Goal: Task Accomplishment & Management: Complete application form

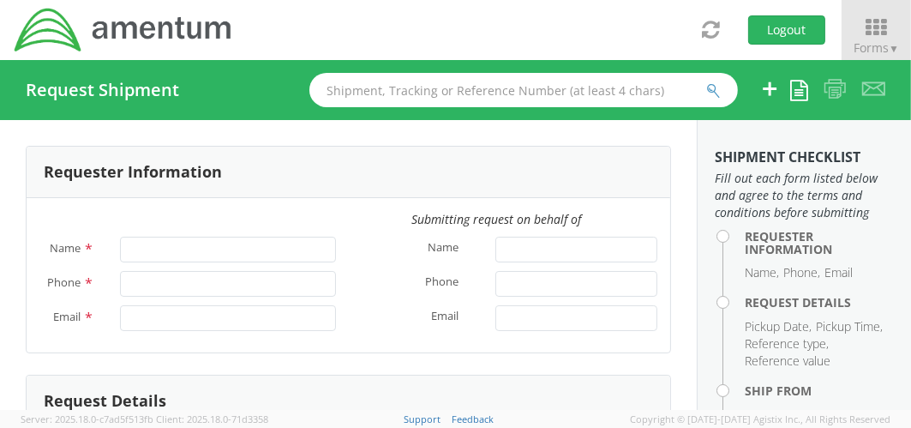
type input "[PERSON_NAME]"
type input "803-6461087"
type input "[PERSON_NAME][EMAIL_ADDRESS][PERSON_NAME][DOMAIN_NAME]"
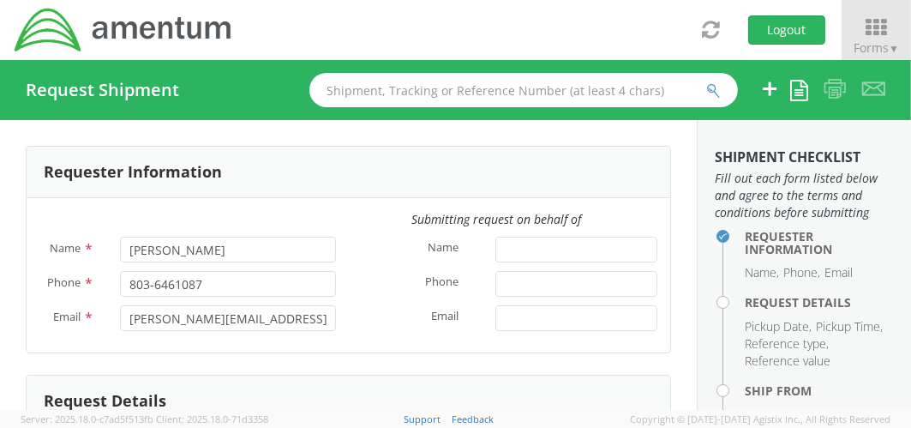
select select "OVBD.100545.00000"
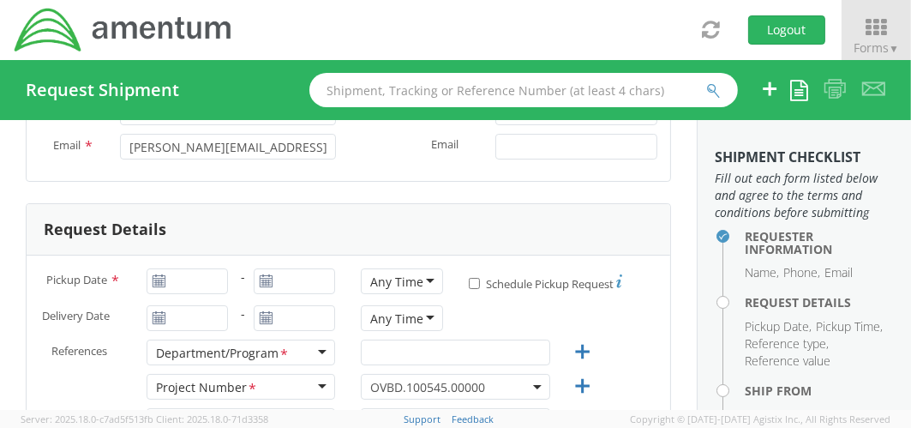
scroll to position [245, 0]
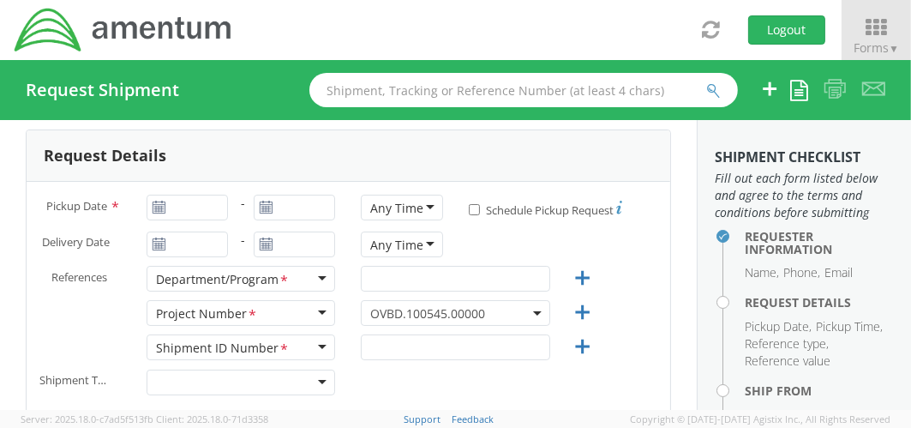
click at [158, 203] on icon at bounding box center [159, 208] width 15 height 14
click at [158, 204] on icon at bounding box center [159, 208] width 15 height 14
type input "[DATE]"
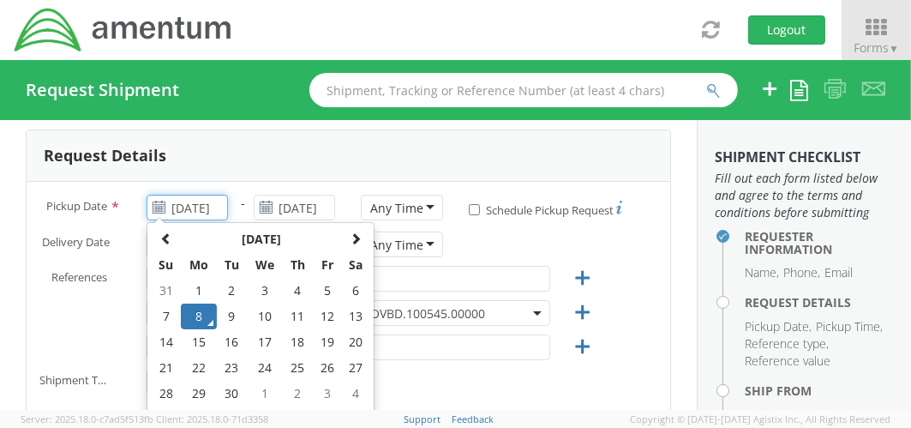
click at [201, 199] on input "[DATE]" at bounding box center [187, 208] width 81 height 26
click at [294, 317] on td "11" at bounding box center [298, 316] width 30 height 26
type input "[DATE]"
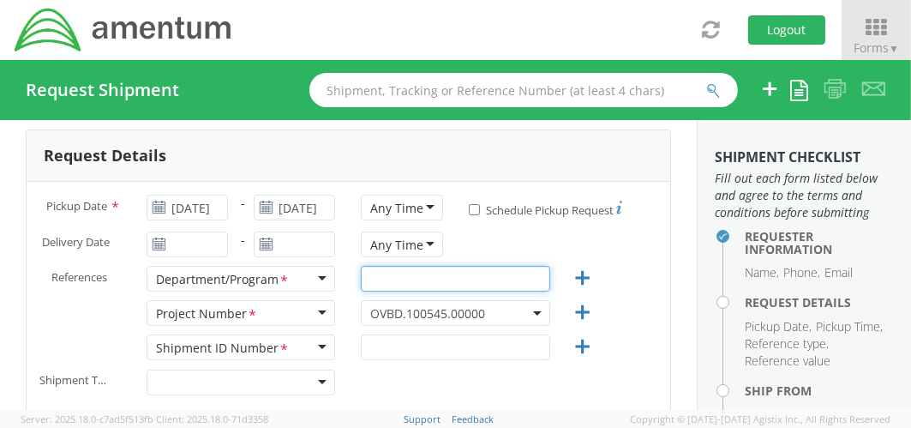
click at [423, 272] on input "text" at bounding box center [455, 279] width 189 height 26
type input "OVBD.100545.BDMGT"
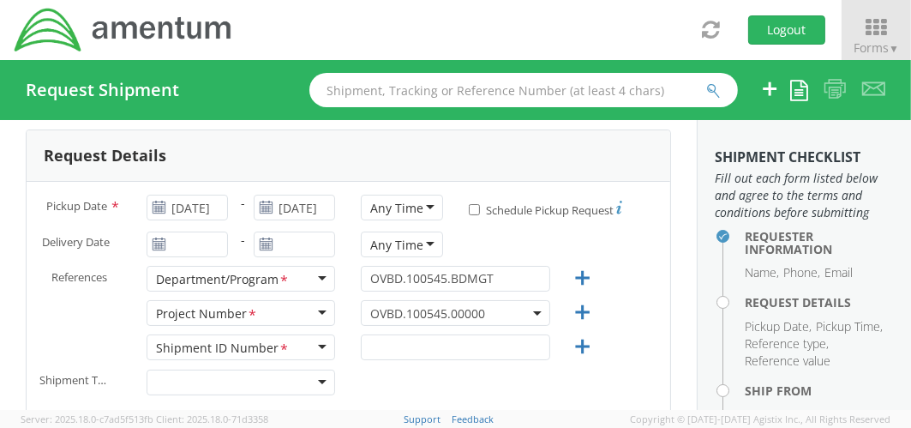
type input "[PERSON_NAME]"
type input "[PERSON_NAME][EMAIL_ADDRESS][DOMAIN_NAME]"
type input "[DATE]"
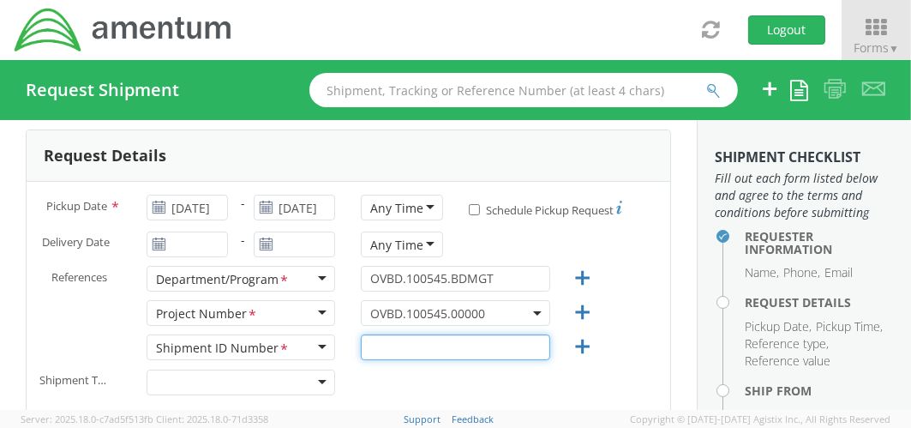
type input "OVBD.100545.BDMGT"
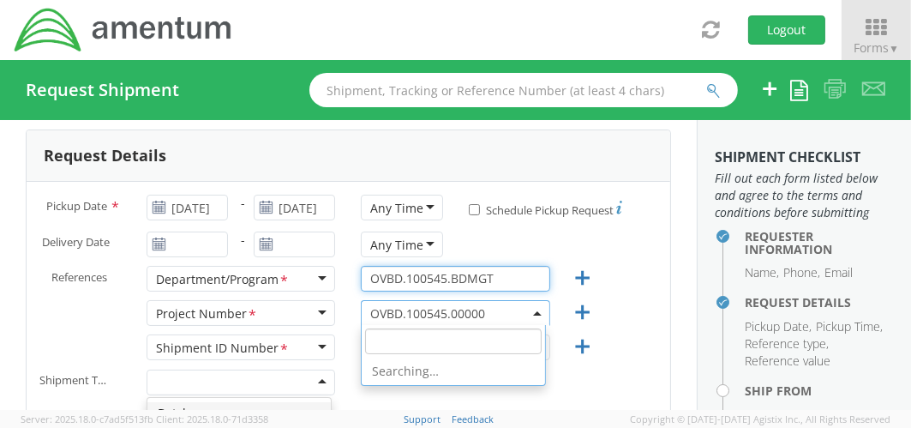
scroll to position [0, 0]
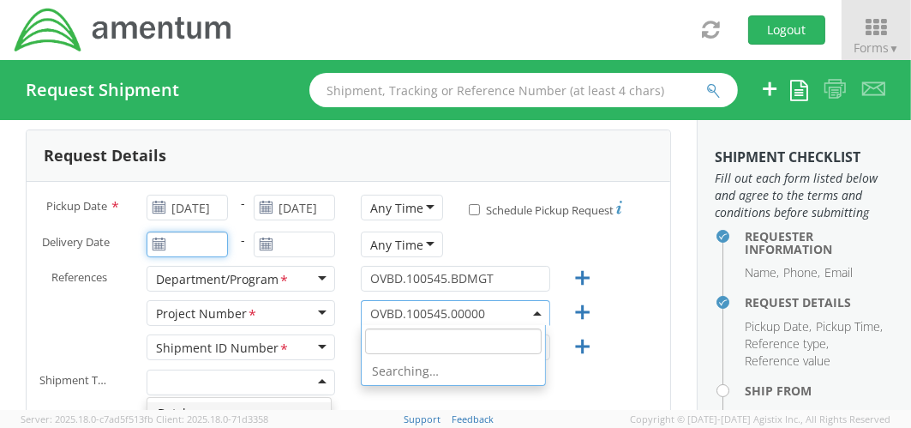
type input "[DATE]"
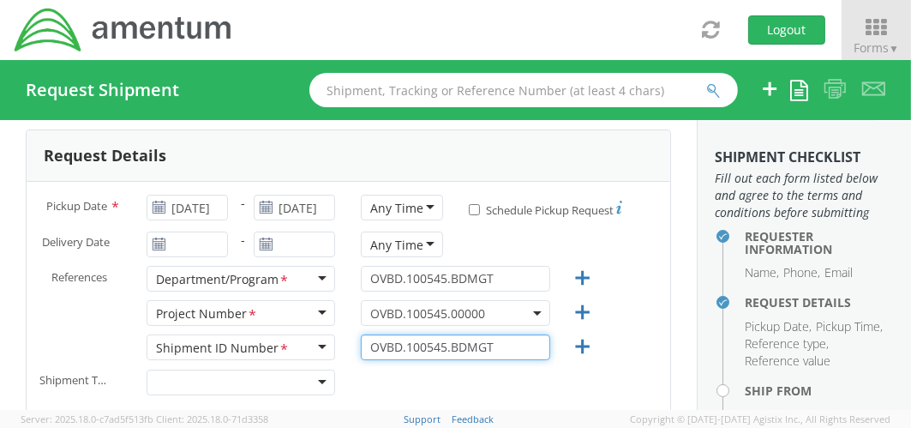
click at [438, 347] on input "OVBD.100545.BDMGT" at bounding box center [455, 347] width 189 height 26
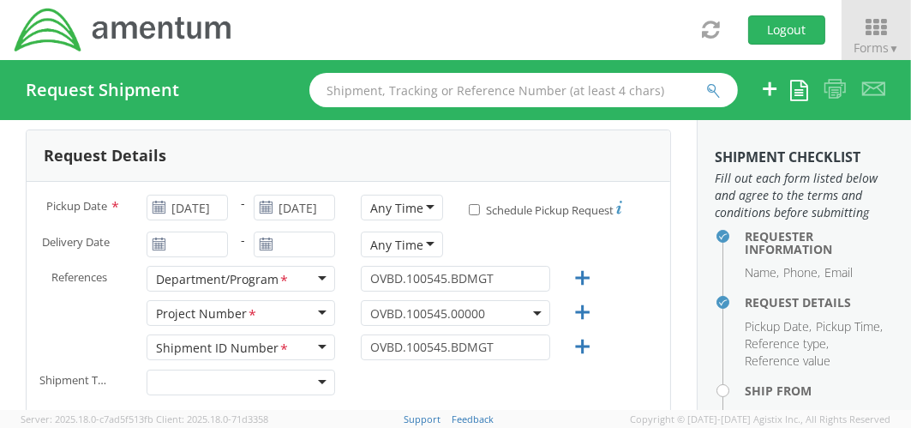
click at [316, 307] on div "Project Number *" at bounding box center [241, 313] width 189 height 26
click at [275, 310] on div "Project Number *" at bounding box center [241, 313] width 189 height 26
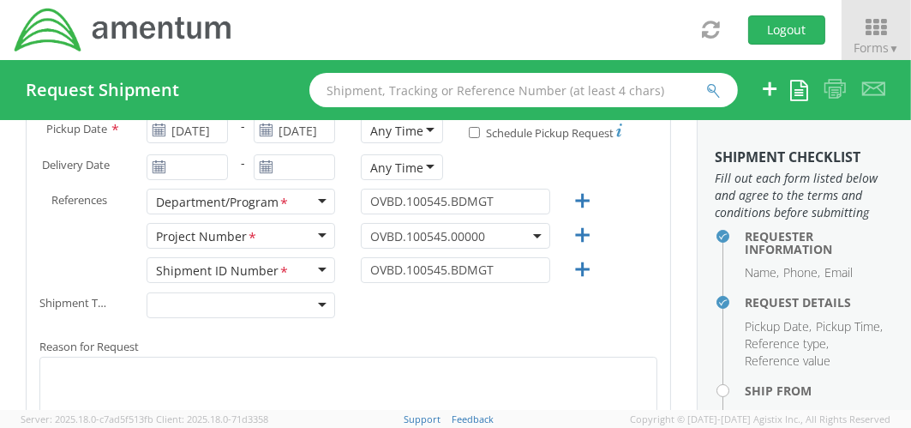
scroll to position [396, 0]
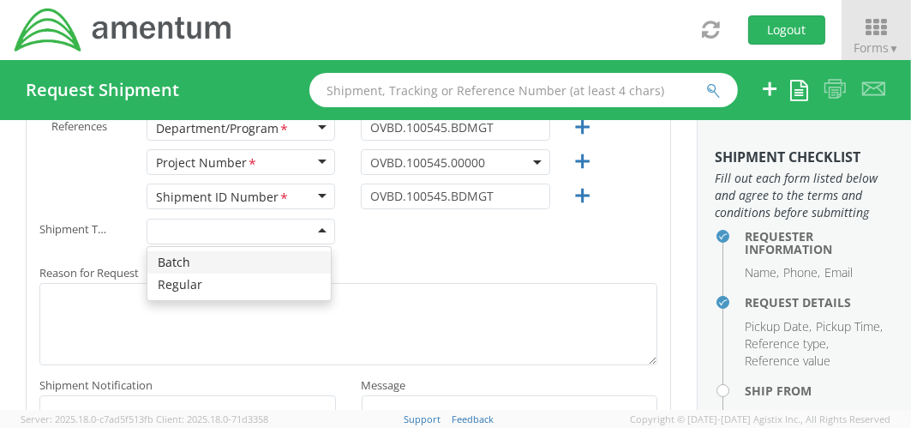
click at [314, 226] on div at bounding box center [241, 232] width 189 height 26
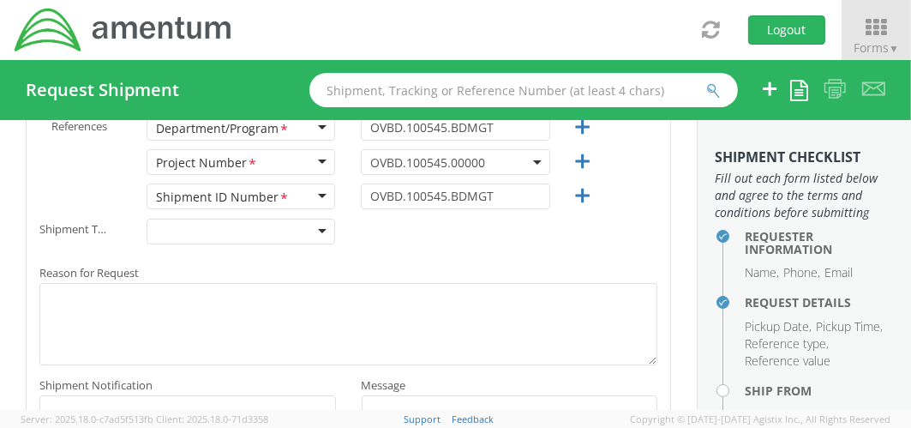
click at [314, 226] on div at bounding box center [241, 232] width 189 height 26
click at [512, 226] on div "Shipment Type * Batch Regular" at bounding box center [349, 236] width 644 height 34
click at [217, 224] on div at bounding box center [241, 232] width 189 height 26
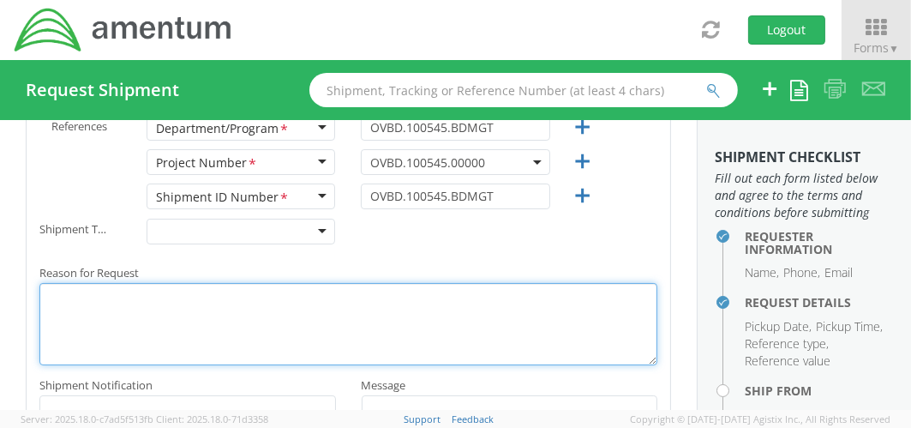
click at [164, 303] on textarea "Reason for Request *" at bounding box center [348, 323] width 618 height 81
type textarea "equipment return"
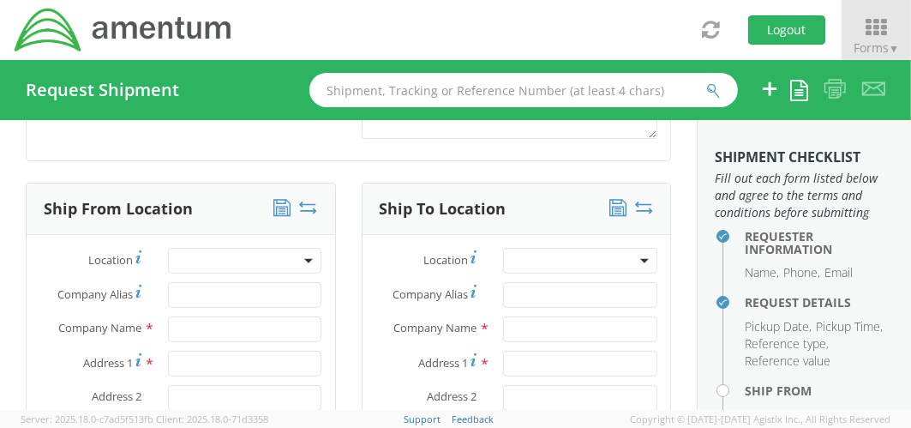
scroll to position [748, 0]
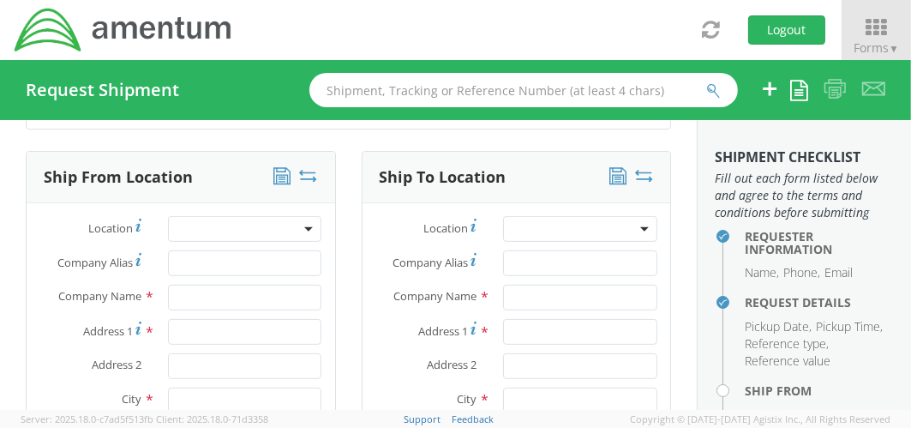
click at [700, 218] on aside "Shipment Checklist Fill out each form listed below and agree to the terms and c…" at bounding box center [804, 265] width 214 height 290
click at [218, 287] on input "text" at bounding box center [245, 298] width 154 height 26
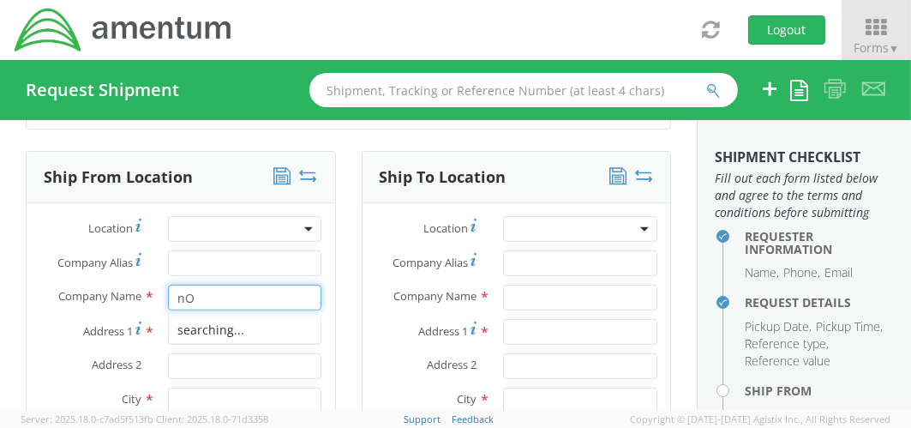
type input "n"
type input "None"
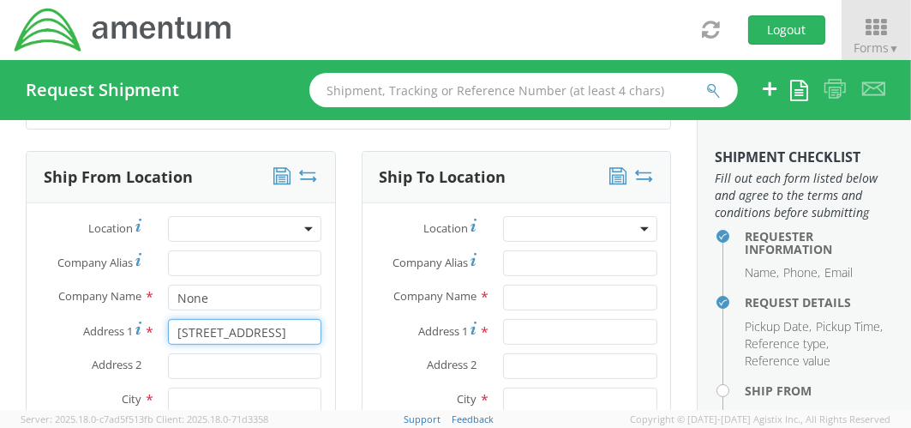
type input "[STREET_ADDRESS]"
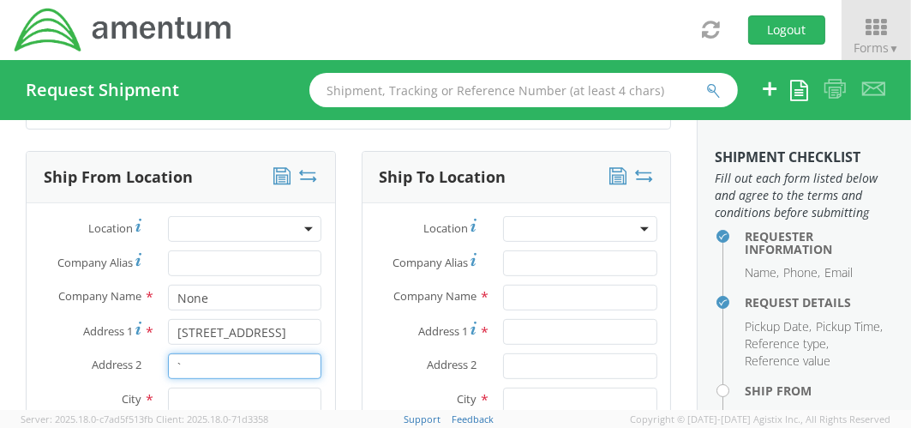
type input "`"
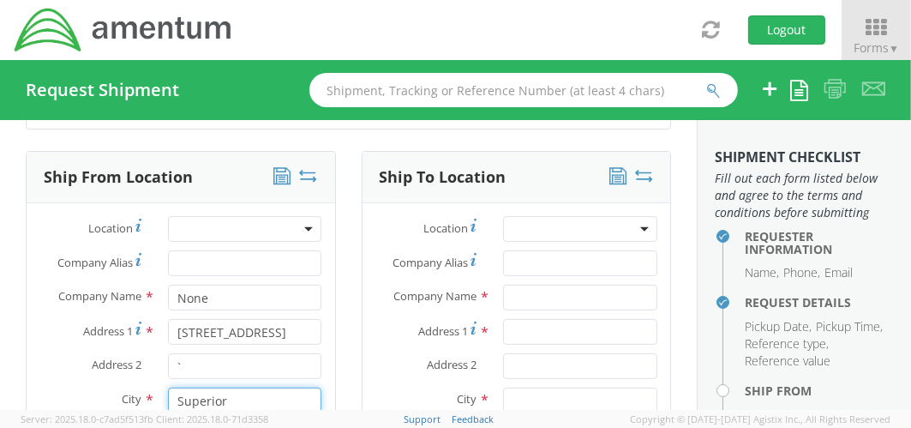
type input "Superior"
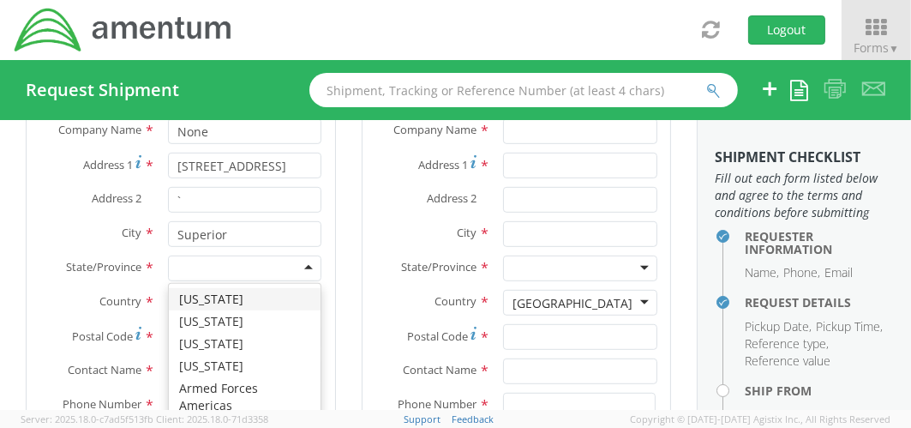
type input "c"
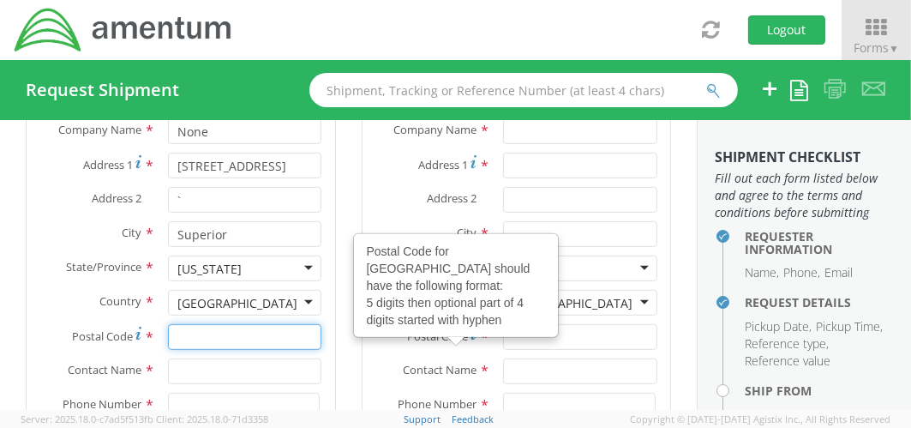
click at [192, 333] on input "Postal Code *" at bounding box center [245, 337] width 154 height 26
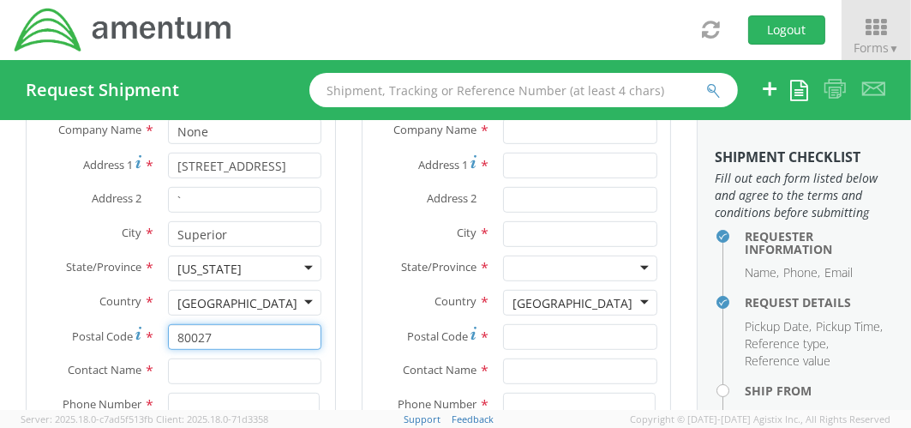
type input "80027"
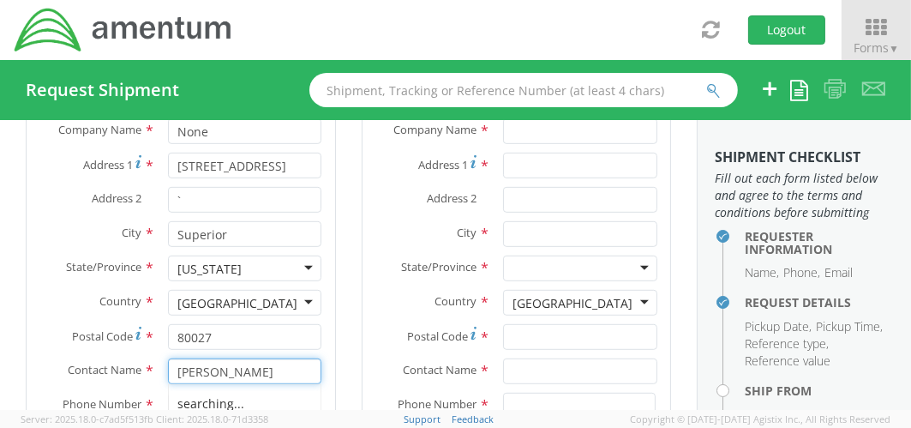
type input "[PERSON_NAME]"
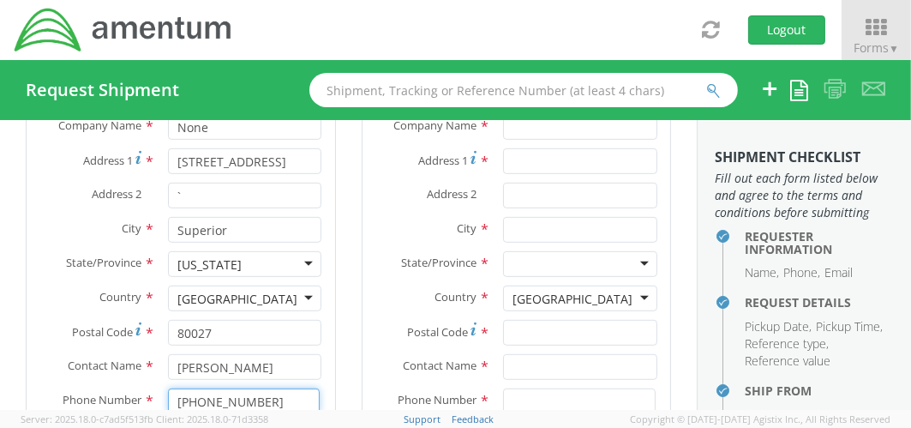
type input "[PHONE_NUMBER]"
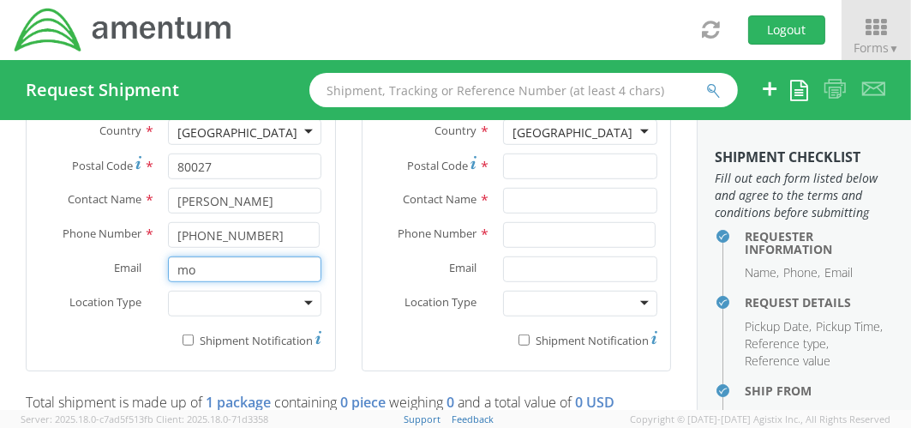
type input "[PERSON_NAME][EMAIL_ADDRESS][DOMAIN_NAME]"
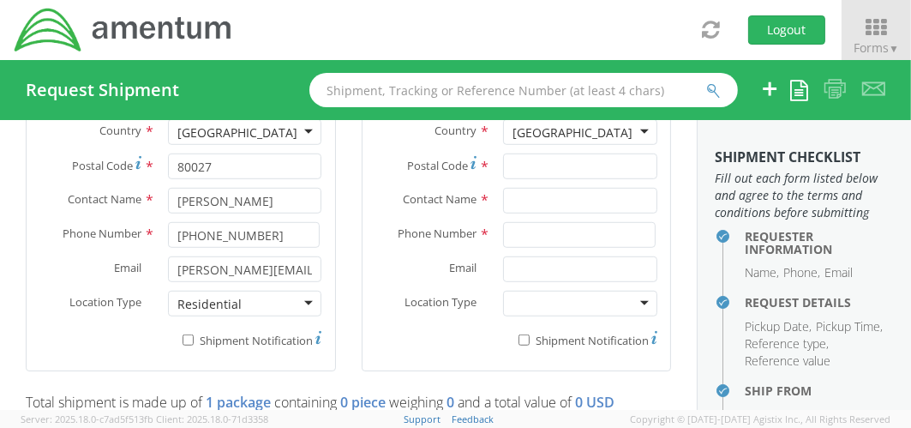
scroll to position [708, 0]
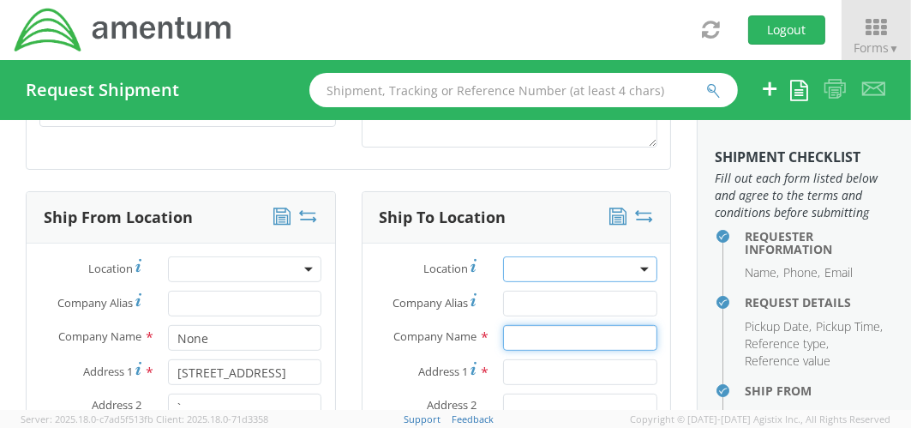
click at [556, 334] on input "text" at bounding box center [580, 338] width 154 height 26
type input "Amentum"
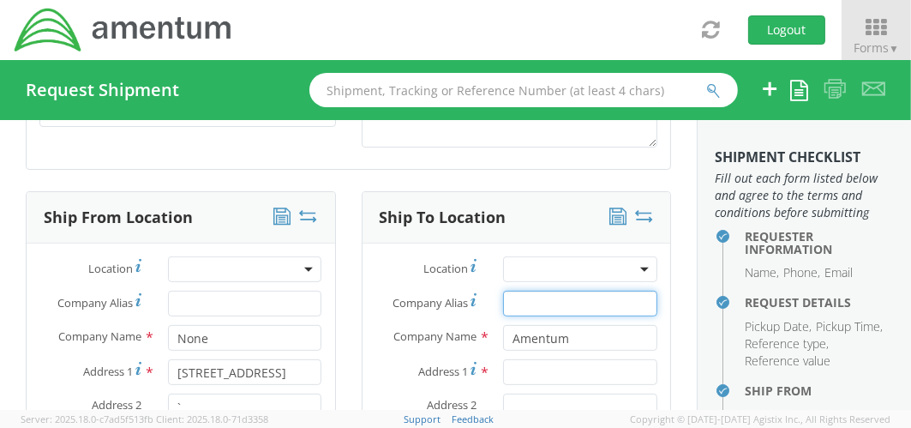
type input "Amentum"
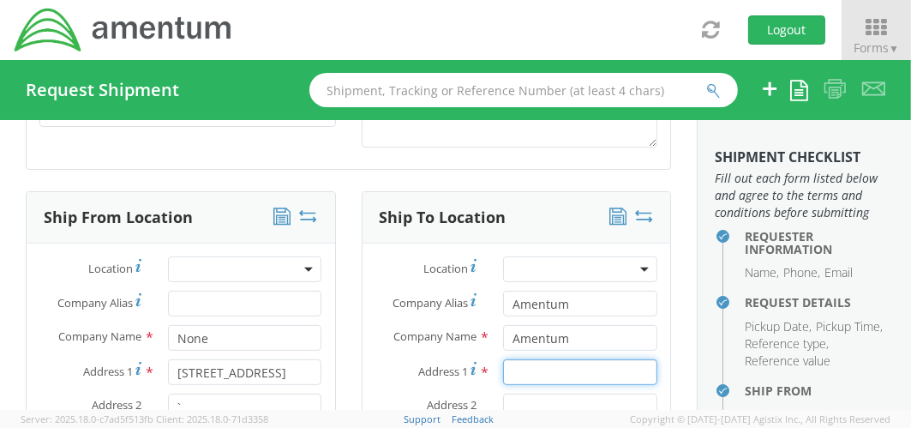
type input "[STREET_ADDRESS][PERSON_NAME]"
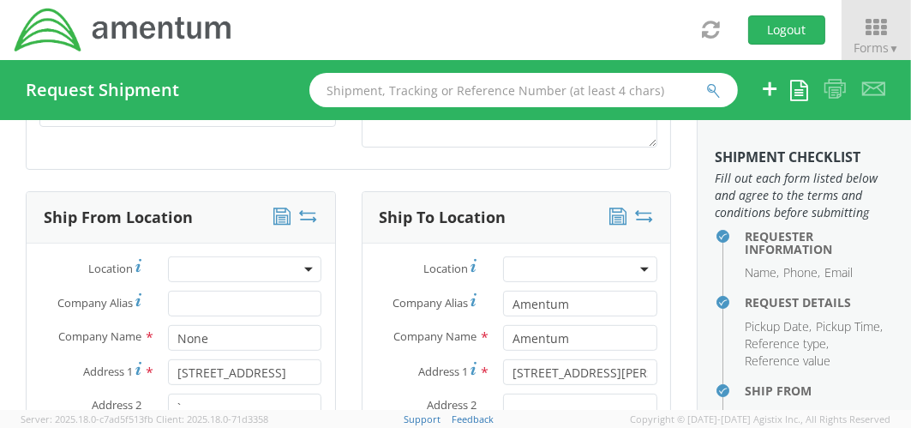
type input "Aiken"
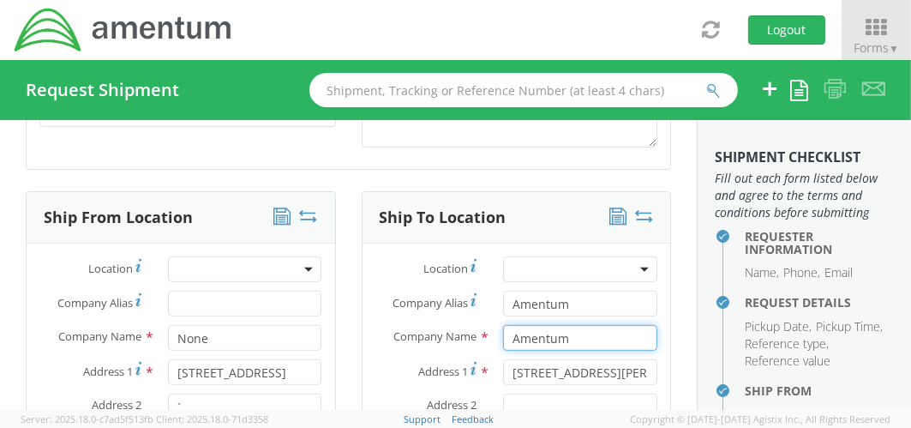
type input "4dc6ae51872d15502bce2fc5dabb352e"
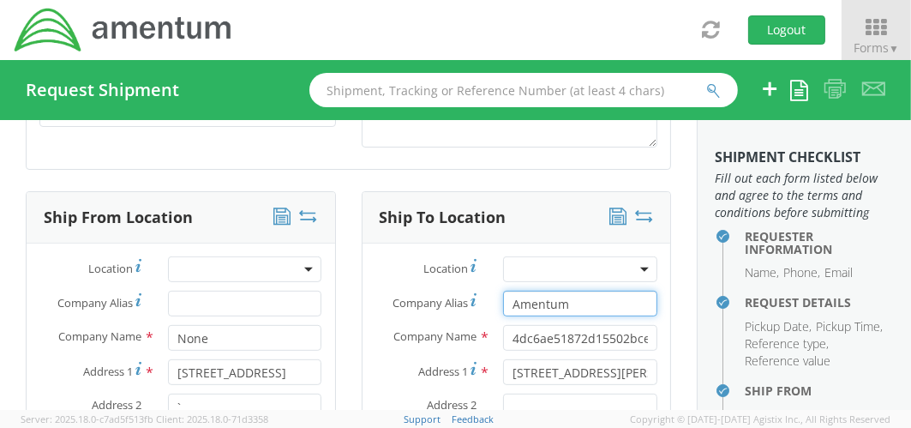
click at [606, 291] on input "Amentum" at bounding box center [580, 304] width 154 height 26
type input "A"
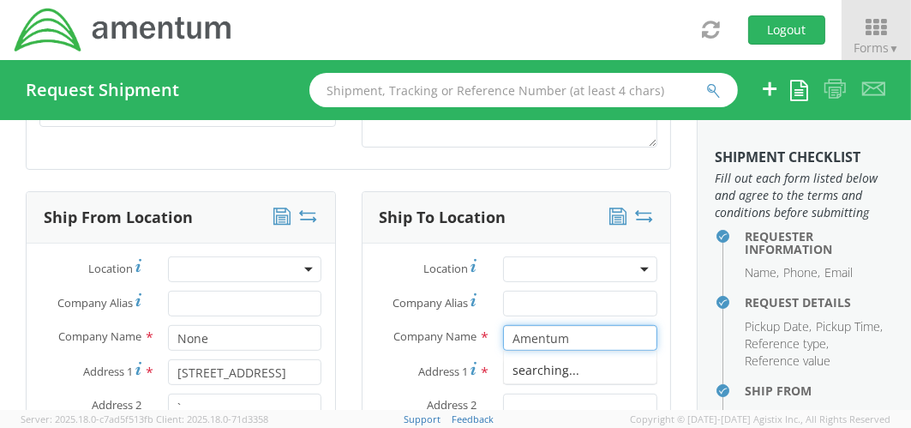
type input "Amentum"
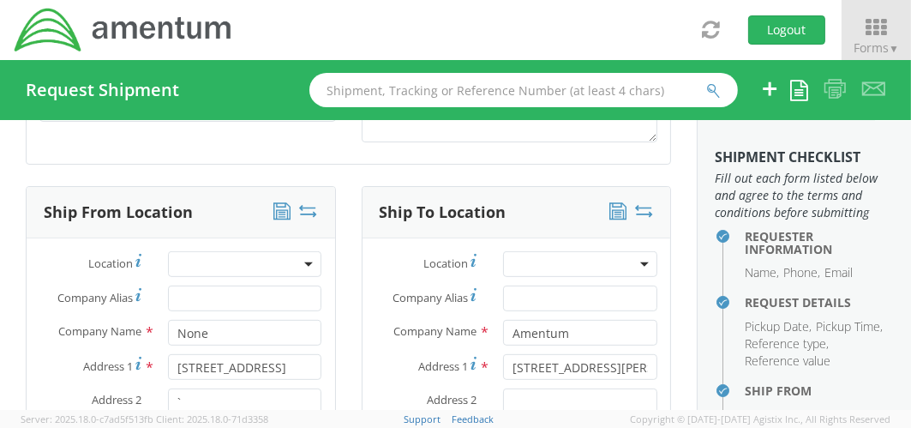
scroll to position [880, 0]
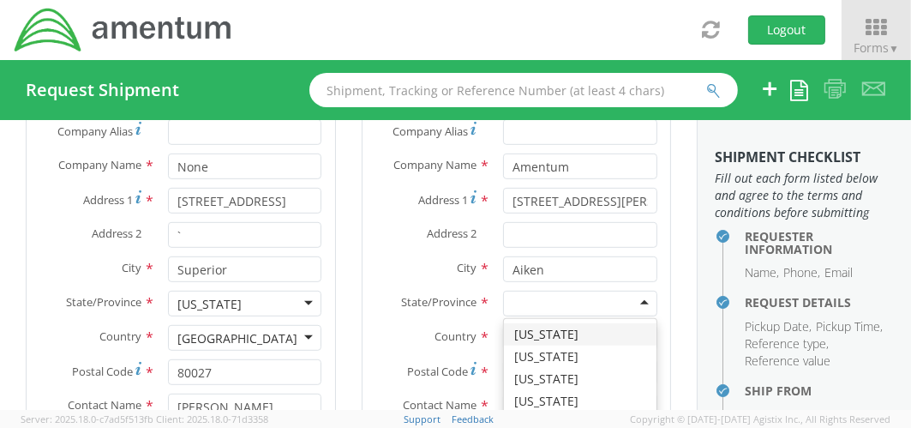
type input "s"
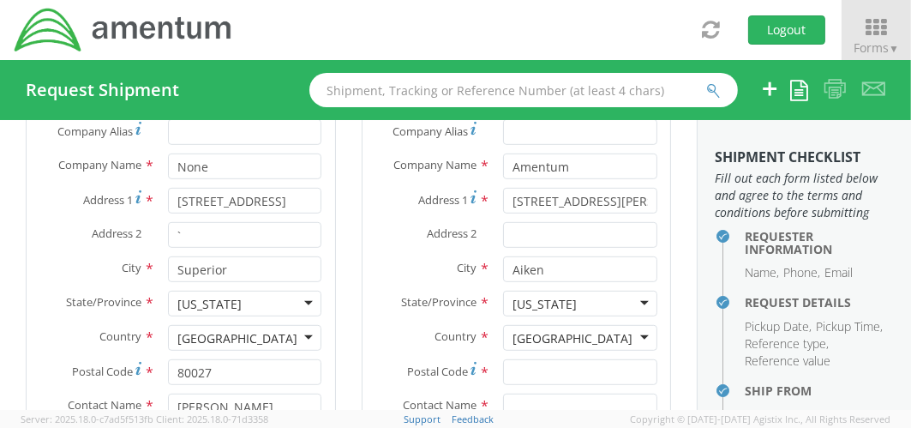
scroll to position [0, 0]
click at [531, 370] on input "Postal Code *" at bounding box center [580, 372] width 154 height 26
type input "29801"
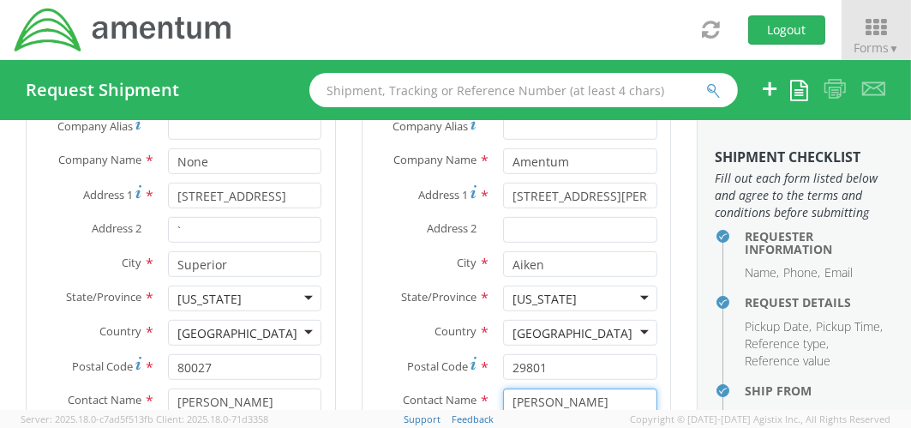
type input "[PERSON_NAME]"
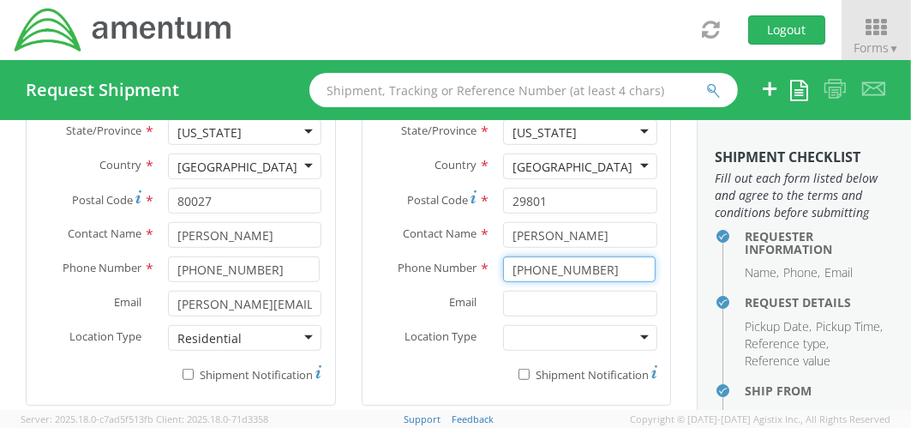
type input "[PHONE_NUMBER]"
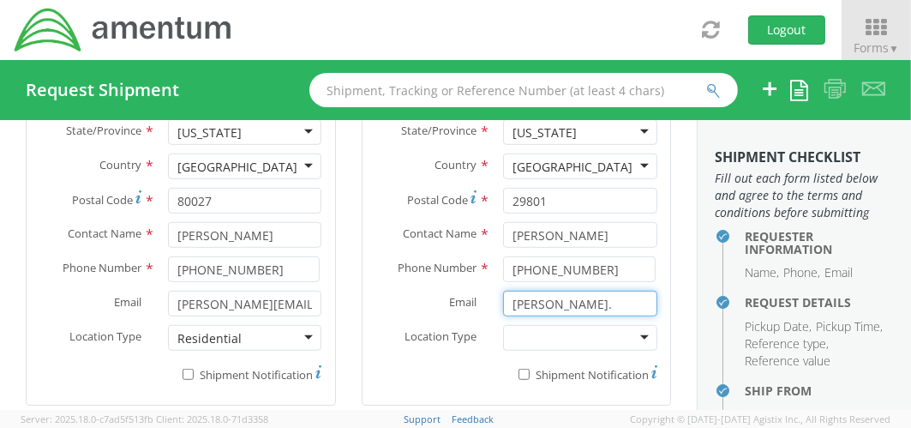
type input "[PERSON_NAME][EMAIL_ADDRESS][PERSON_NAME][DOMAIN_NAME]"
click at [669, 266] on div "Ship To Location Location * Company Alias * Company Name * Amentum [GEOGRAPHIC_…" at bounding box center [517, 137] width 336 height 579
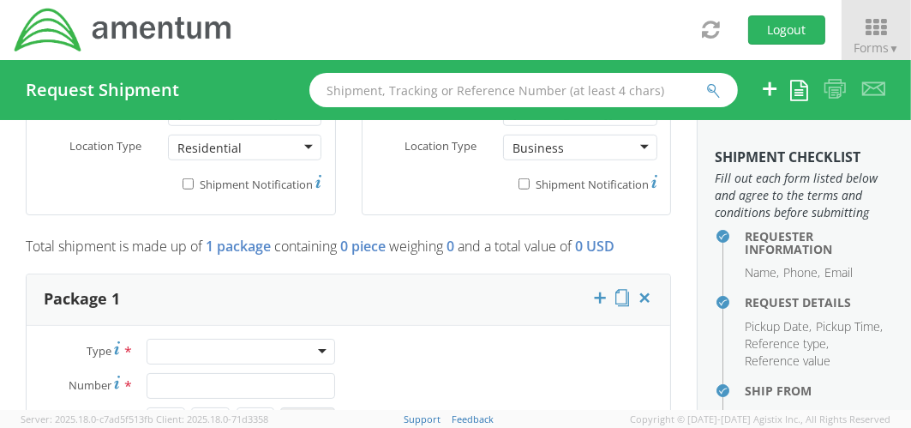
scroll to position [1342, 0]
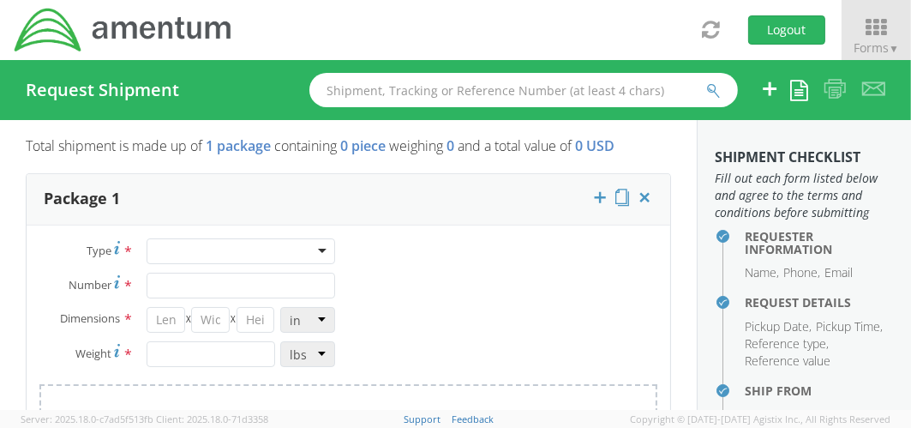
click at [318, 244] on div at bounding box center [241, 251] width 189 height 26
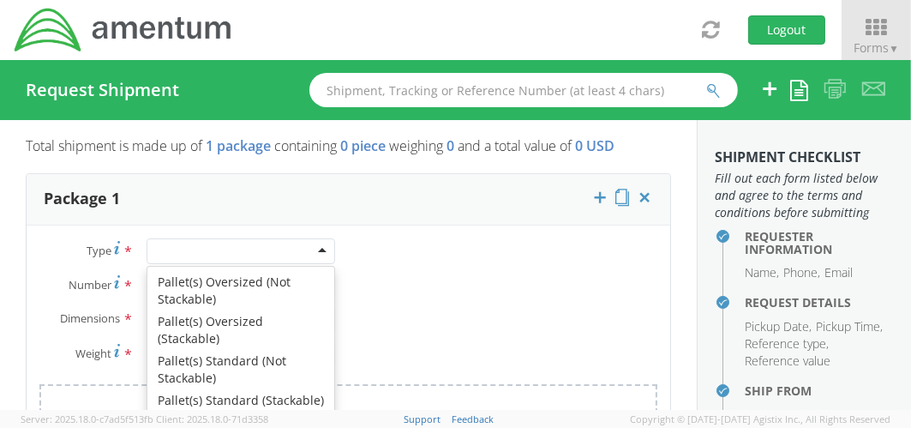
scroll to position [0, 0]
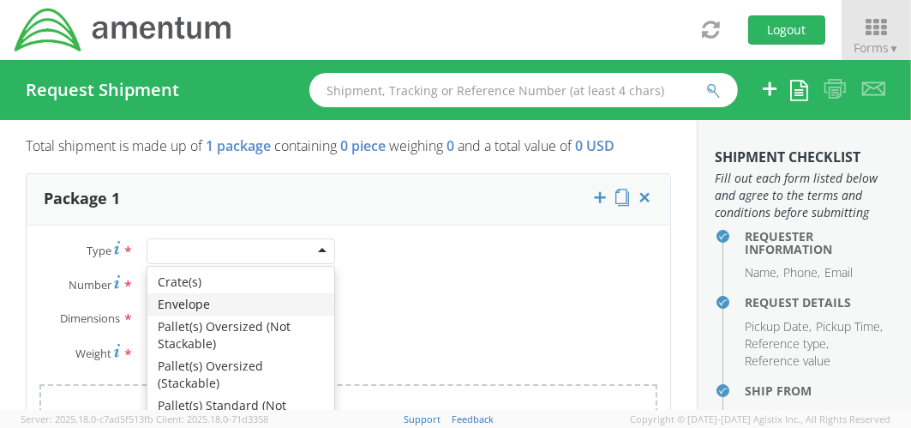
type input "1"
type input "9.5"
type input "12.5"
type input "0.25"
type input "1"
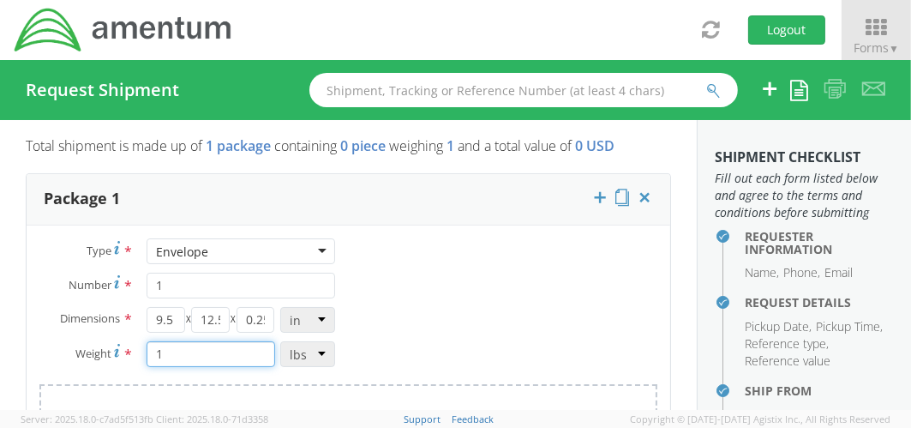
click at [219, 351] on input "1" at bounding box center [211, 354] width 129 height 26
type input "5"
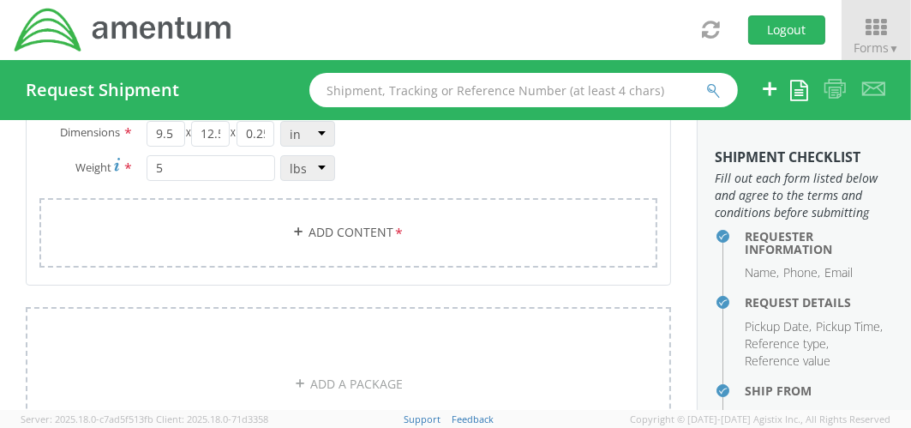
scroll to position [1469, 0]
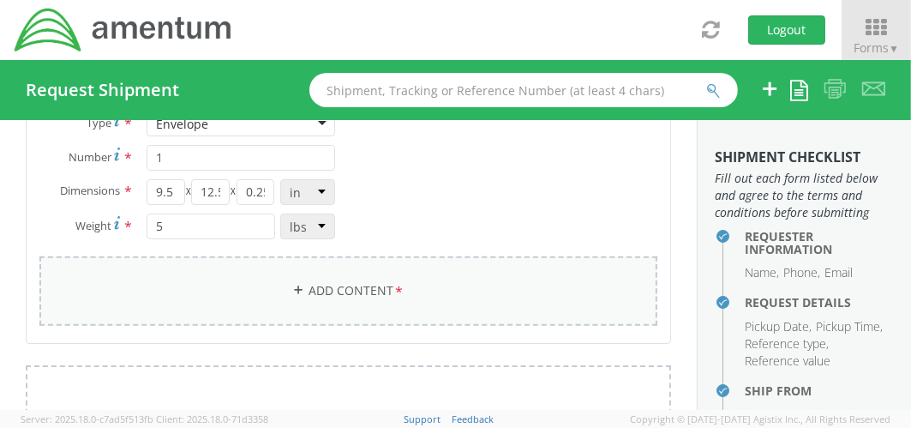
click at [315, 280] on link "Add Content *" at bounding box center [348, 290] width 618 height 69
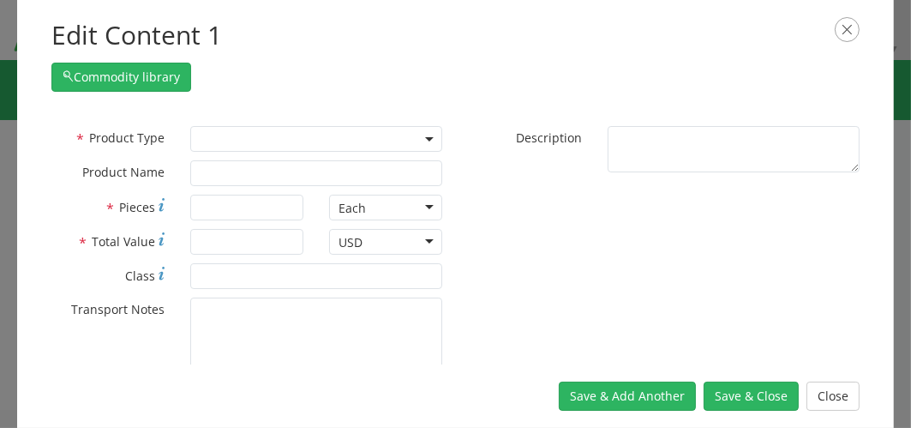
click at [426, 133] on span at bounding box center [316, 139] width 252 height 26
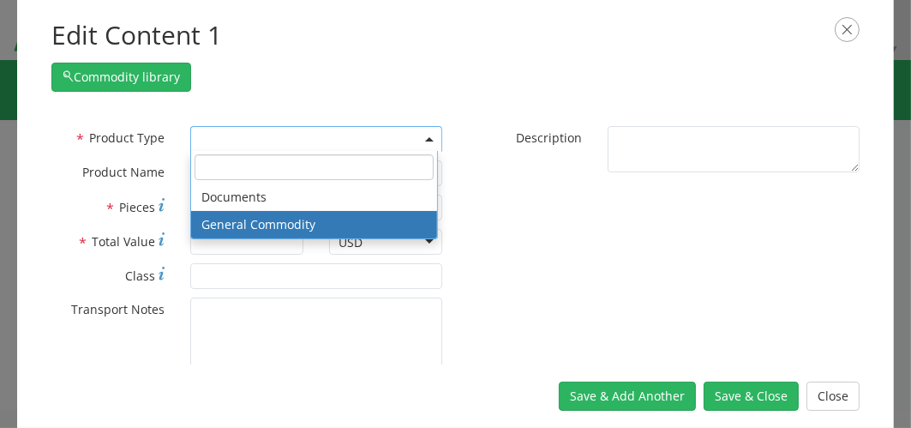
select select "COMMODITY"
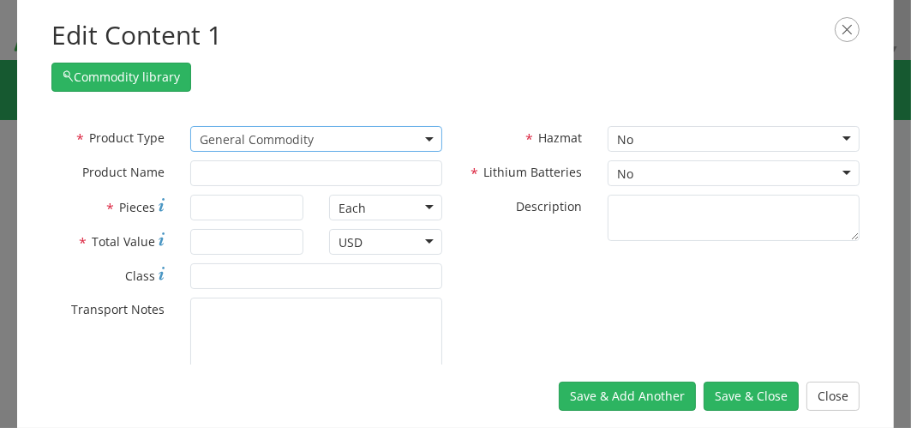
type input "General Commodity"
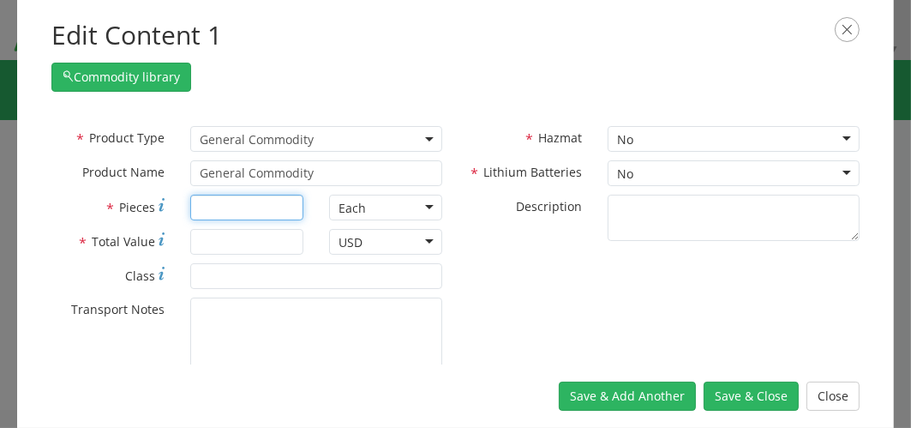
click at [284, 209] on input "* Pieces" at bounding box center [246, 208] width 113 height 26
type input "1"
click at [267, 238] on input "* Total Value" at bounding box center [246, 242] width 113 height 26
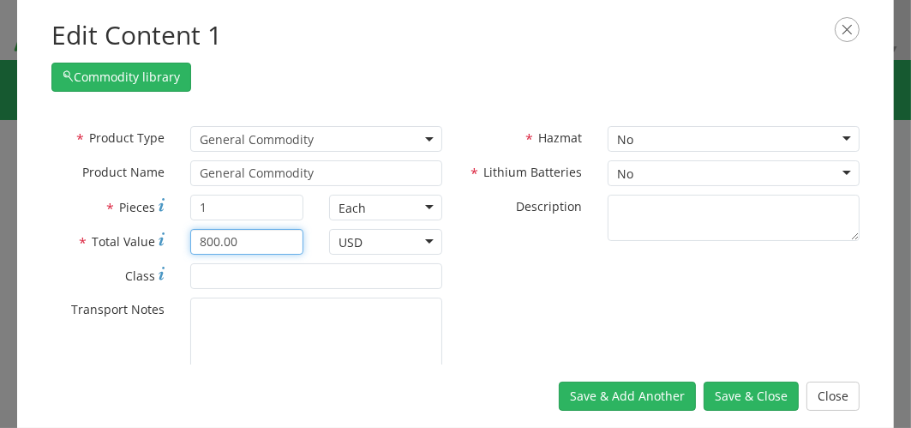
type input "800.00"
click at [734, 174] on div "No" at bounding box center [734, 173] width 252 height 26
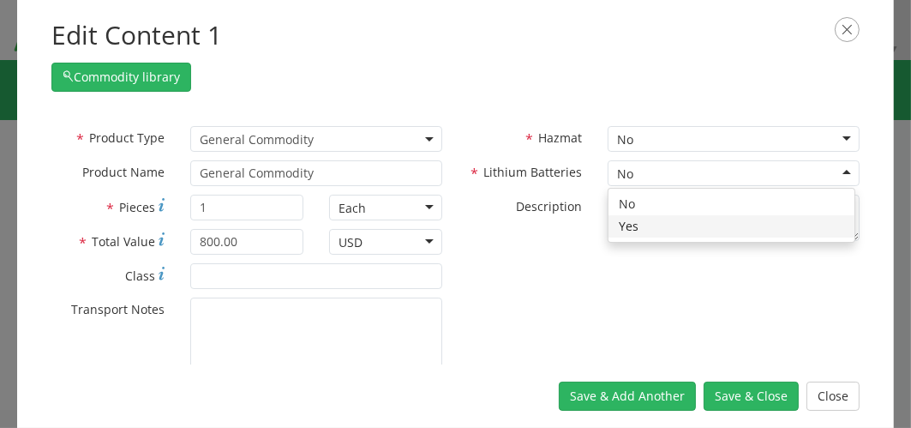
checkbox input "true"
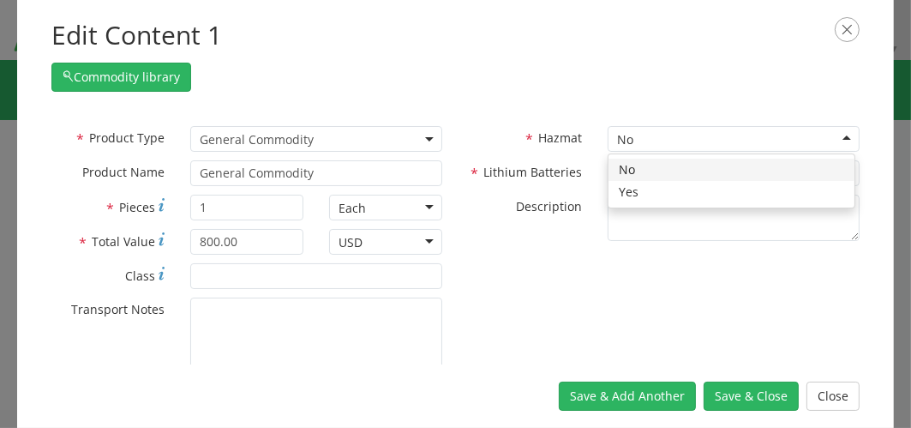
click at [775, 141] on div "No" at bounding box center [734, 139] width 252 height 26
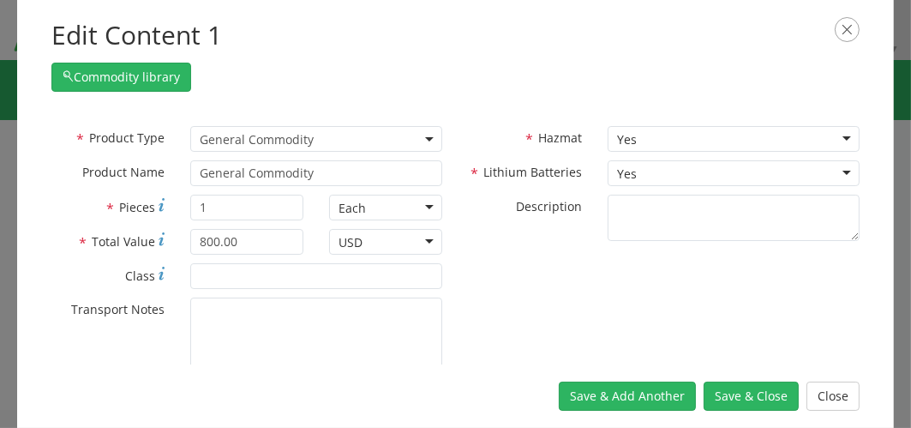
checkbox input "true"
click at [766, 390] on button "Save & Close" at bounding box center [751, 395] width 95 height 29
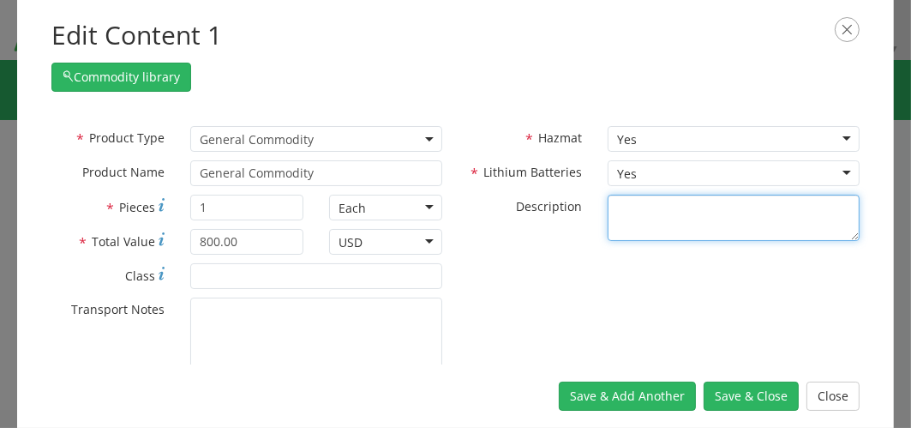
click at [662, 226] on textarea "* Description" at bounding box center [734, 218] width 252 height 47
type textarea "laptop"
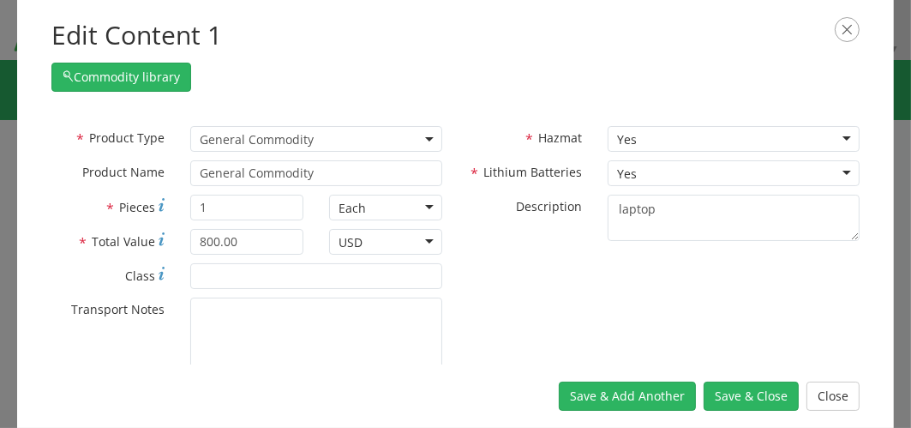
click at [818, 139] on div "Yes" at bounding box center [734, 139] width 252 height 26
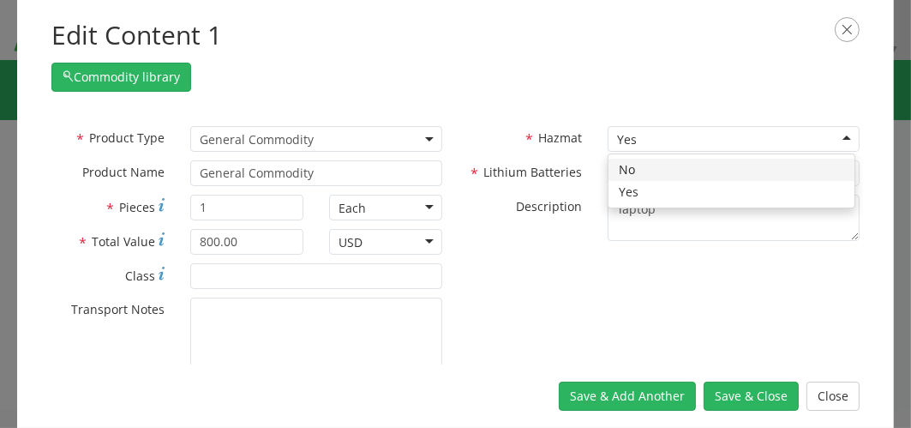
checkbox input "false"
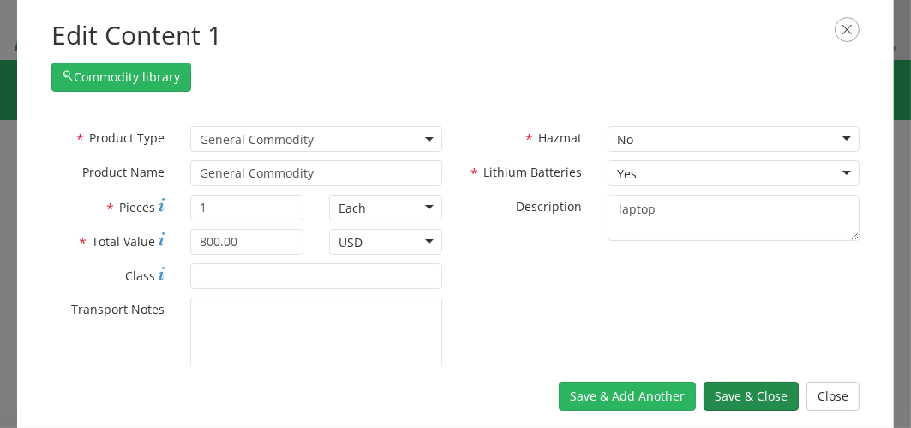
click at [748, 390] on button "Save & Close" at bounding box center [751, 395] width 95 height 29
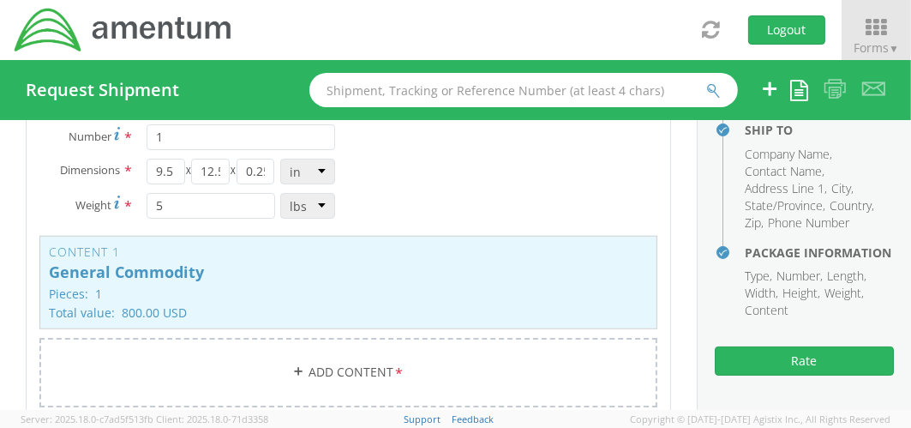
scroll to position [411, 0]
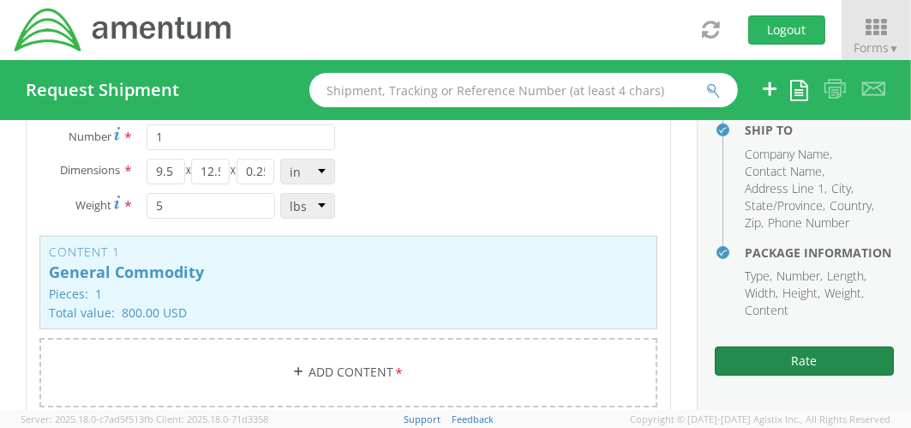
click at [802, 358] on button "Rate" at bounding box center [804, 360] width 179 height 29
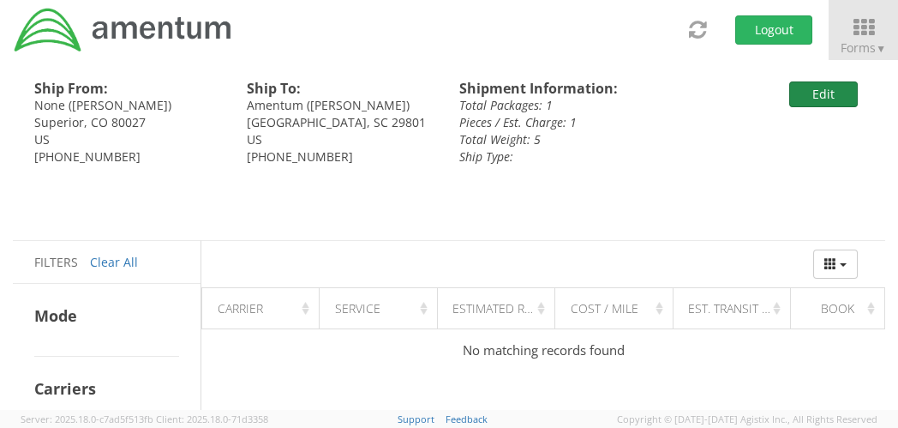
click at [829, 84] on button "Edit" at bounding box center [824, 94] width 69 height 26
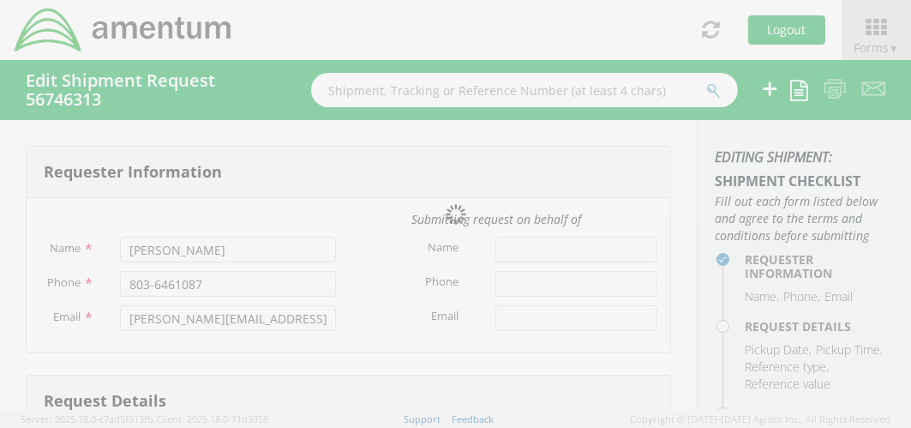
type input "[PERSON_NAME]"
type input "[PERSON_NAME][EMAIL_ADDRESS][DOMAIN_NAME]"
type input "[DATE]"
type input "OVBD.100545.BDMGT"
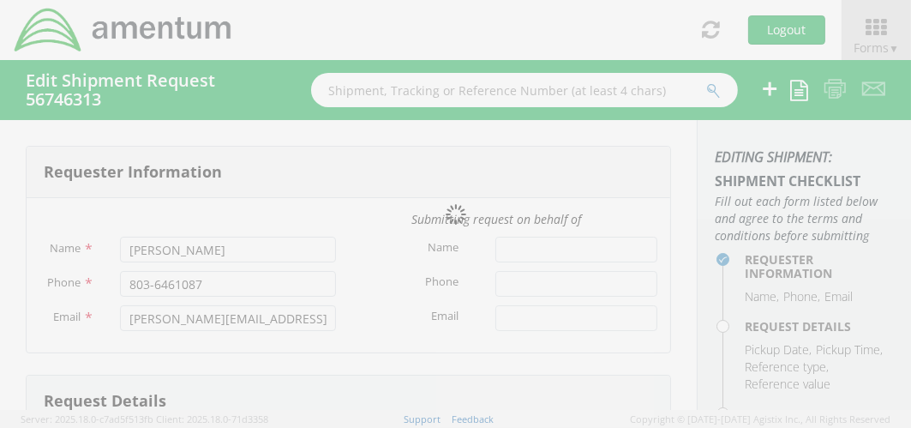
type input "OVBD.100545.BDMGT"
type textarea "equipment return"
select select
type input "None"
type input "[STREET_ADDRESS]"
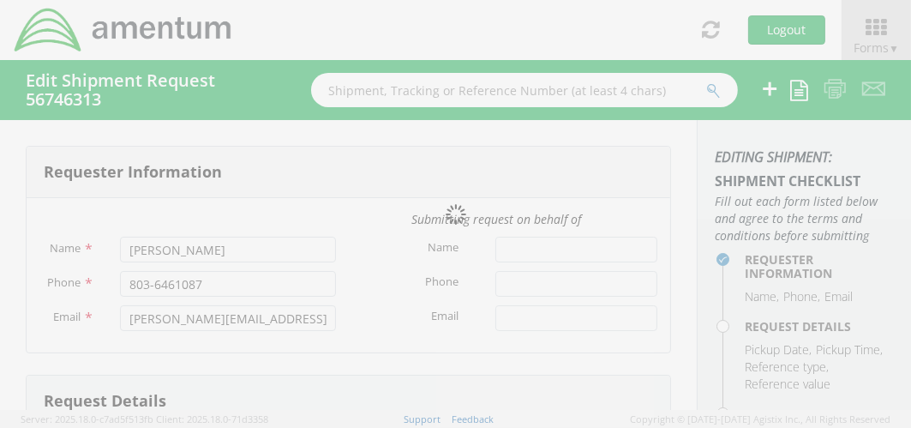
type input "`"
type input "Superior"
type input "80027"
type input "[PERSON_NAME]"
type input "[PHONE_NUMBER]"
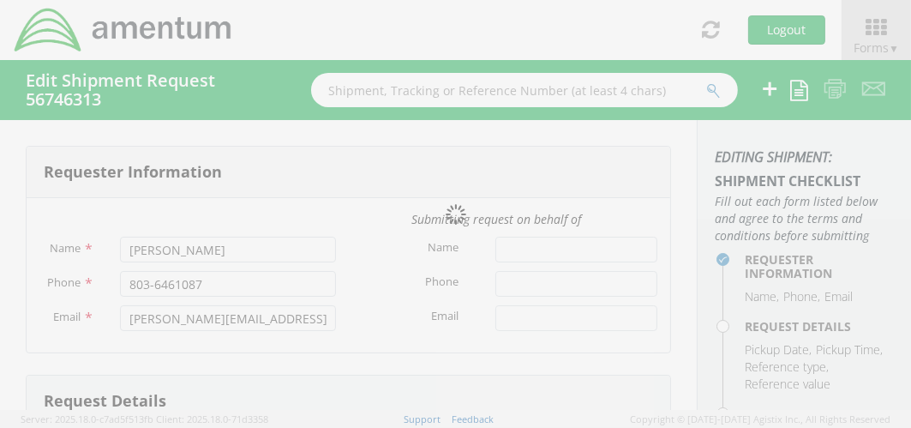
type input "[PERSON_NAME][EMAIL_ADDRESS][DOMAIN_NAME]"
select select
type input "Amentum"
type input "[STREET_ADDRESS][PERSON_NAME]"
type input "Aiken"
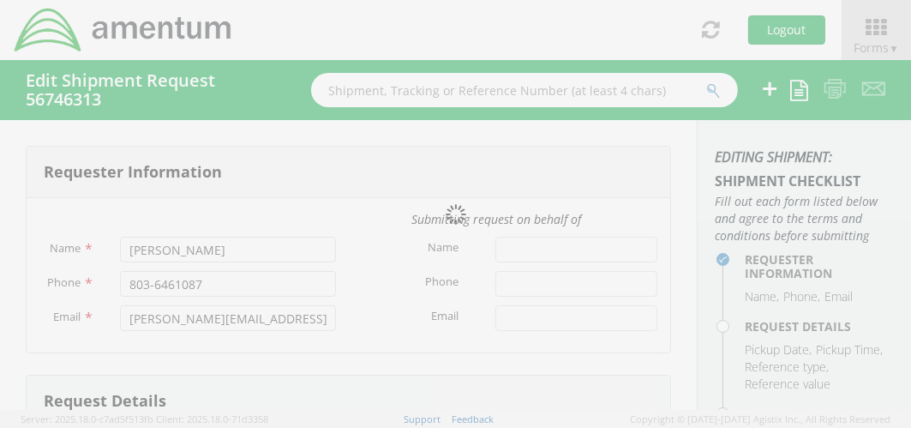
type input "29801"
type input "[PERSON_NAME]"
type input "[PHONE_NUMBER]"
type input "[PERSON_NAME][EMAIL_ADDRESS][PERSON_NAME][DOMAIN_NAME]"
type input "1"
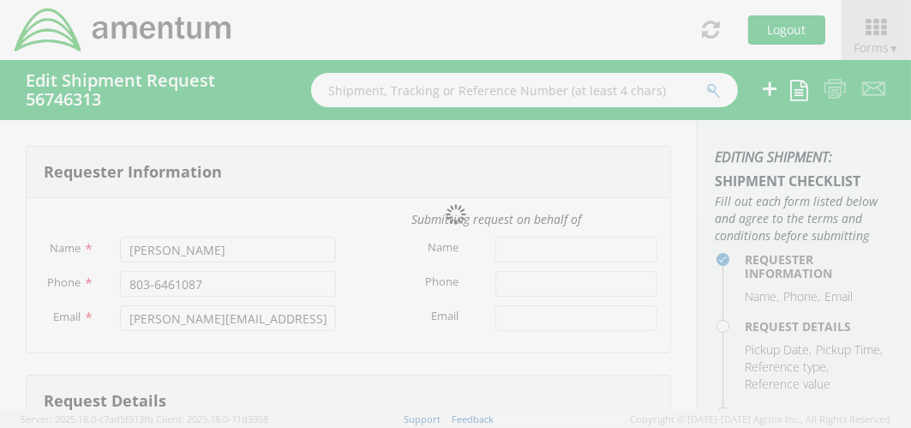
type input "9.5"
type input "12.5"
type input "0.25"
type input "5"
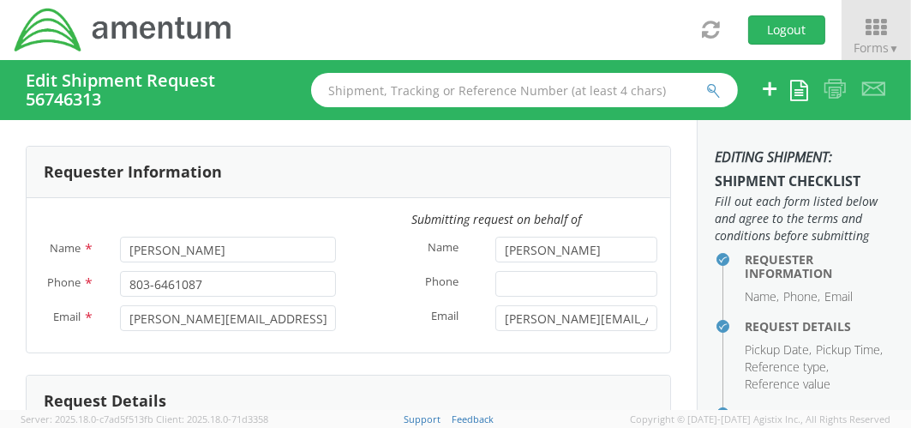
select select "OVBD.100545.00000"
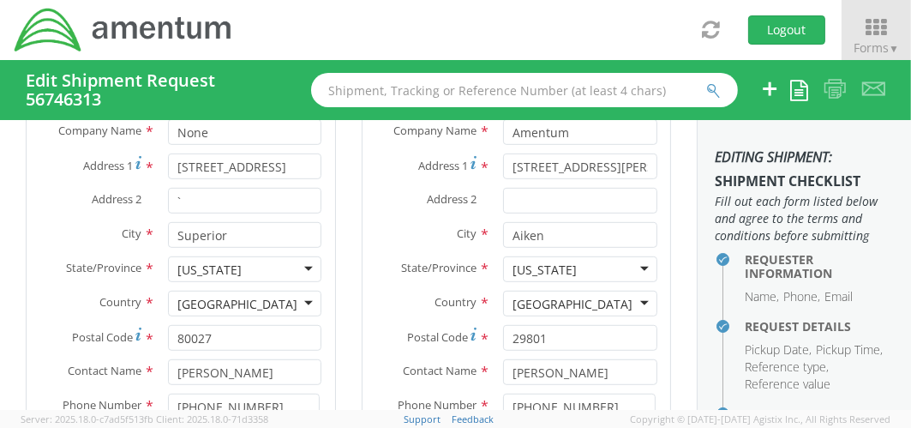
scroll to position [948, 0]
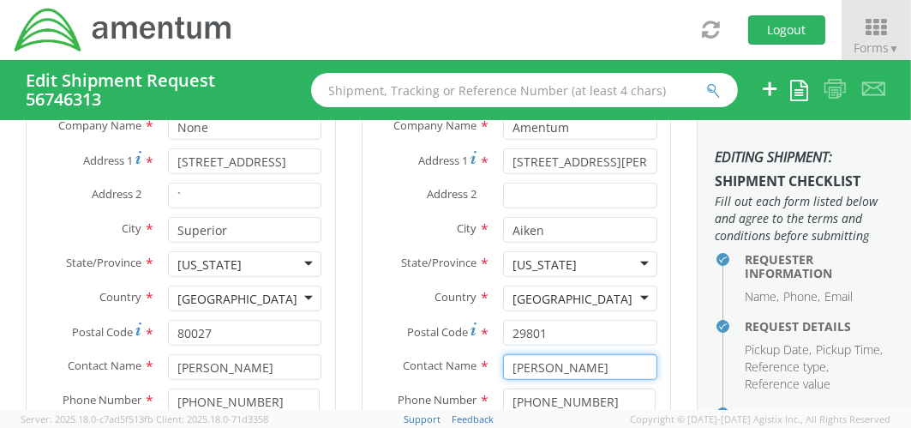
click at [589, 354] on div "Contact Name * [PERSON_NAME]" at bounding box center [517, 371] width 309 height 34
type input "[PERSON_NAME]"
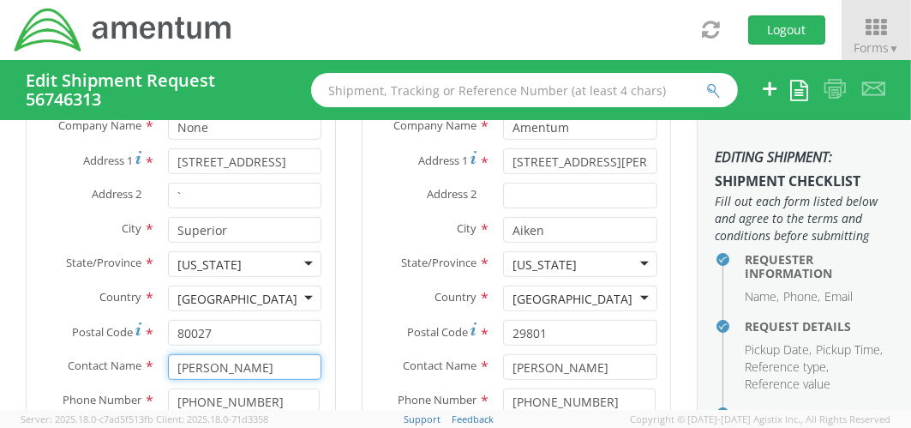
click at [278, 354] on input "[PERSON_NAME]" at bounding box center [245, 367] width 154 height 26
type input "[PERSON_NAME]"
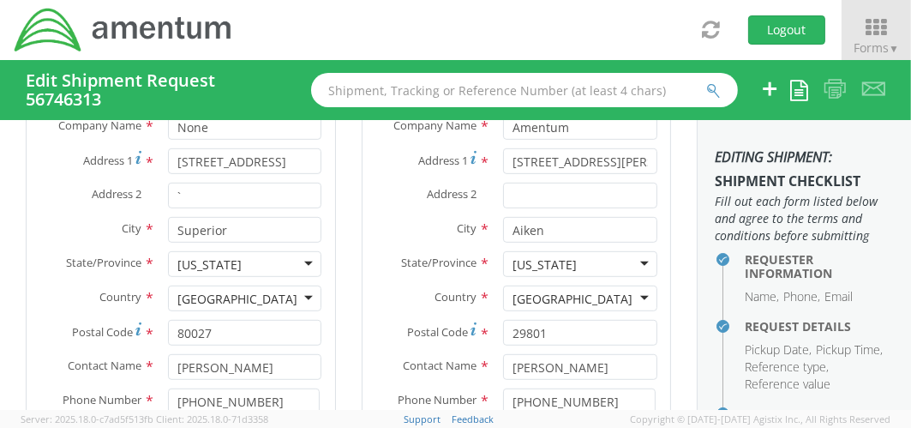
click at [349, 342] on div "Ship To Location Location * Company Alias * Company Name * Amentum Address [STR…" at bounding box center [517, 269] width 336 height 579
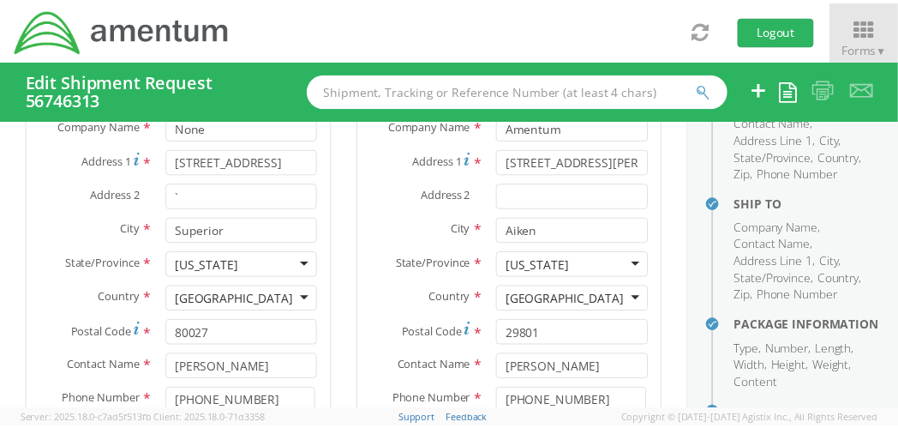
scroll to position [471, 0]
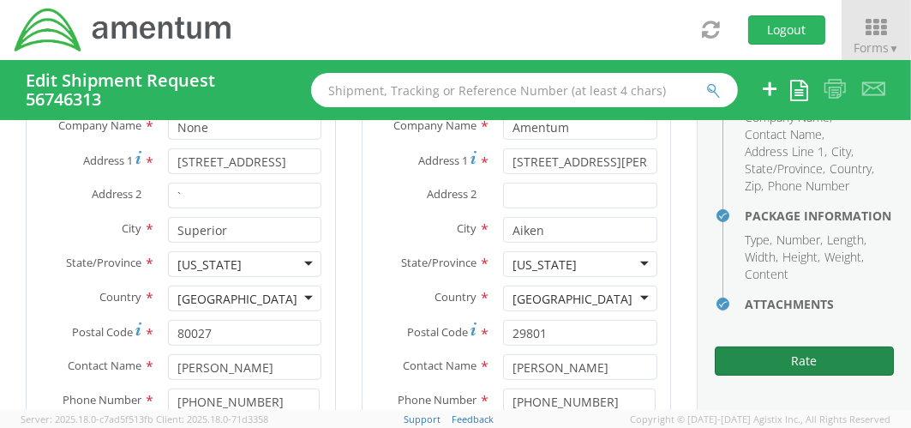
click at [799, 366] on button "Rate" at bounding box center [804, 360] width 179 height 29
